Goal: Task Accomplishment & Management: Manage account settings

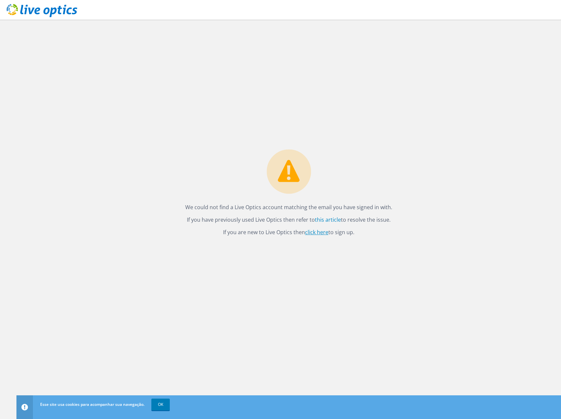
click at [317, 232] on link "click here" at bounding box center [316, 232] width 23 height 7
click at [156, 402] on link "OK" at bounding box center [160, 405] width 18 height 12
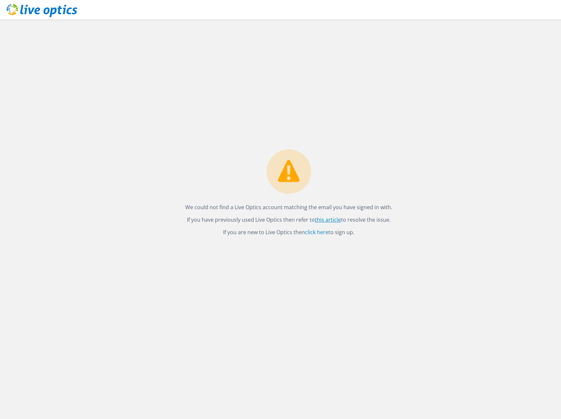
click at [320, 217] on link "this article" at bounding box center [328, 219] width 26 height 7
click at [19, 15] on icon at bounding box center [42, 10] width 71 height 13
click at [65, 10] on use at bounding box center [42, 10] width 71 height 13
drag, startPoint x: 27, startPoint y: 10, endPoint x: 165, endPoint y: 66, distance: 149.2
click at [163, 66] on div "We could not find a Live Optics account matching the email you have signed in w…" at bounding box center [288, 219] width 544 height 399
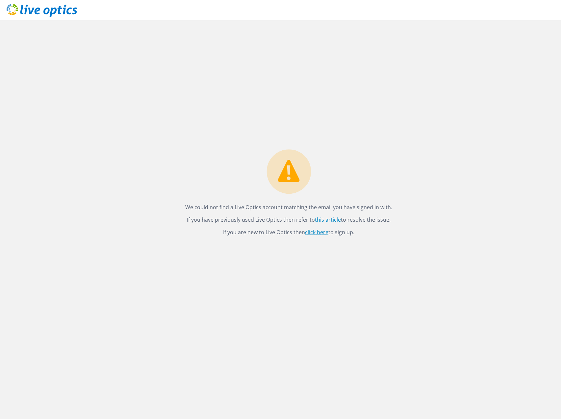
click at [315, 230] on link "click here" at bounding box center [316, 232] width 23 height 7
